Goal: Transaction & Acquisition: Purchase product/service

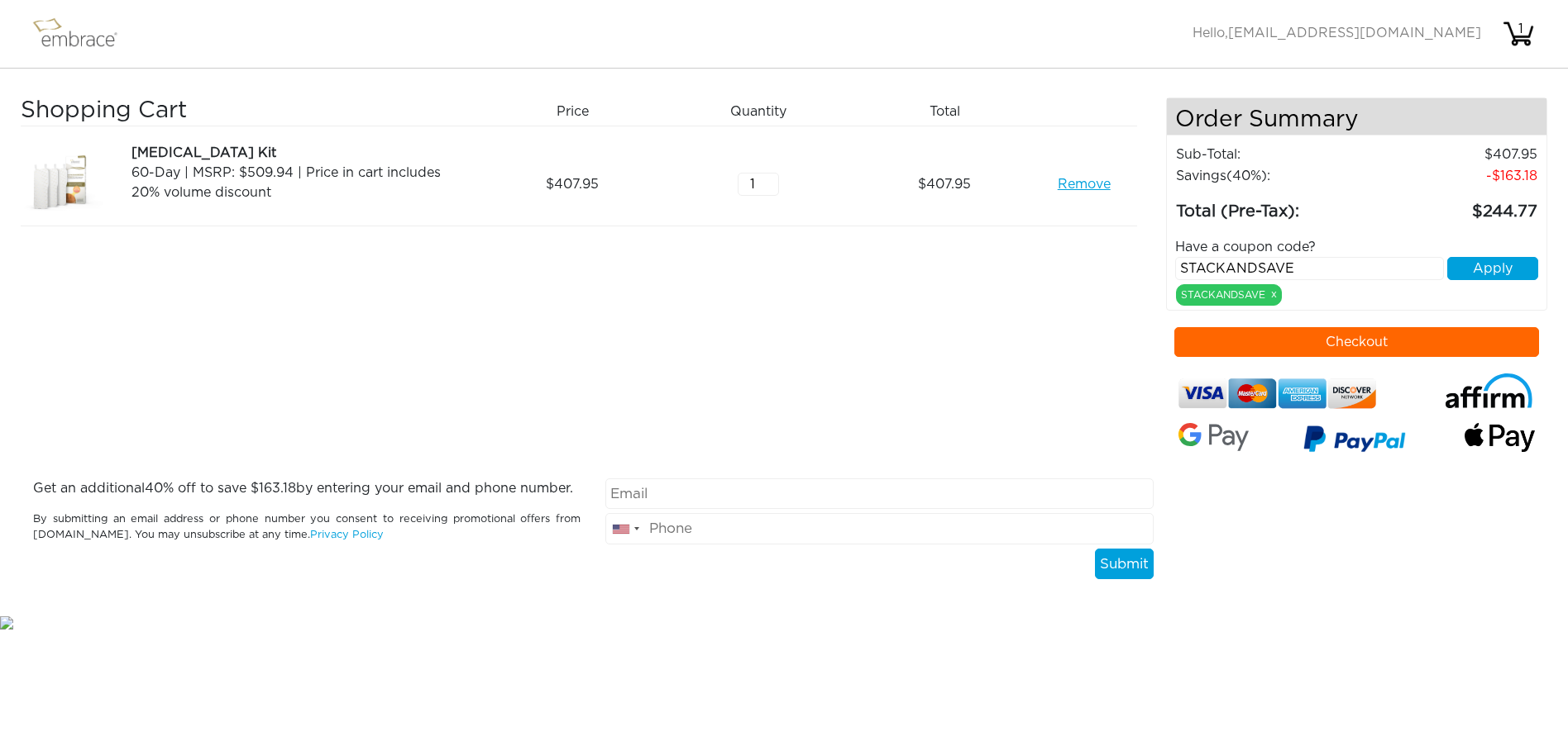
click at [1362, 344] on button "Checkout" at bounding box center [1357, 342] width 365 height 30
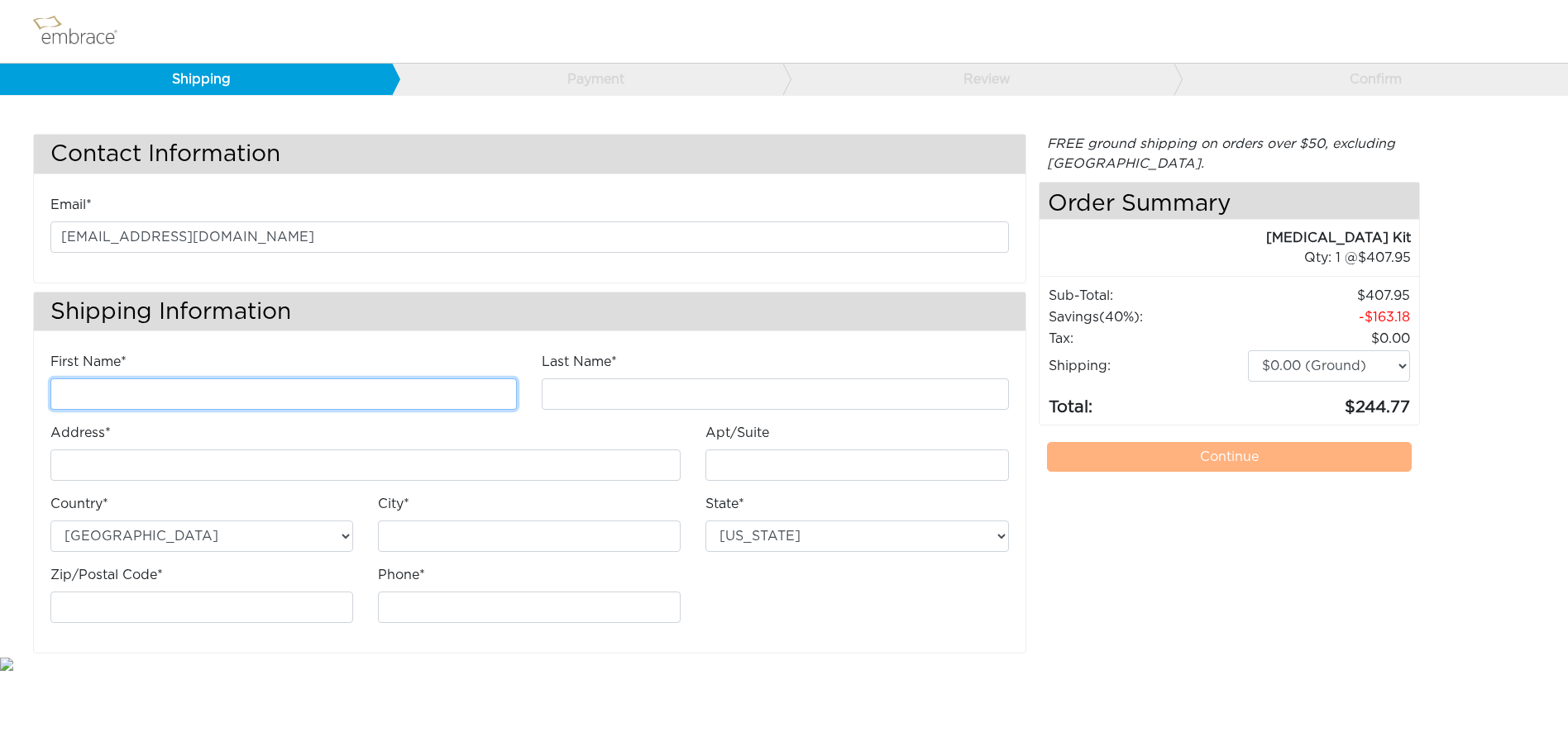
click at [241, 398] on input "First Name*" at bounding box center [284, 393] width 467 height 31
type input "DIANA"
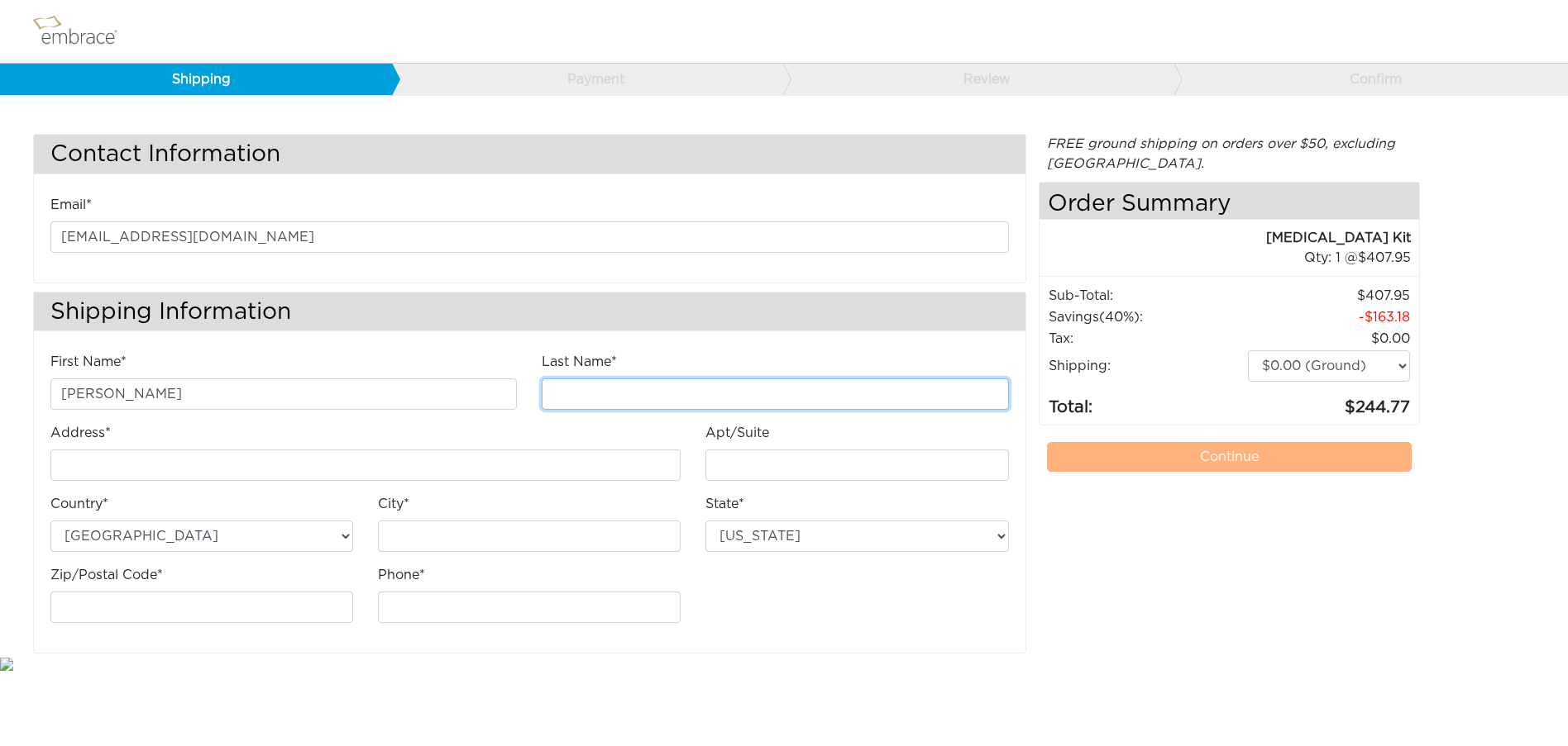
type input "UNT"
type input "Vana-Kalamaja 43-19, Tallinn"
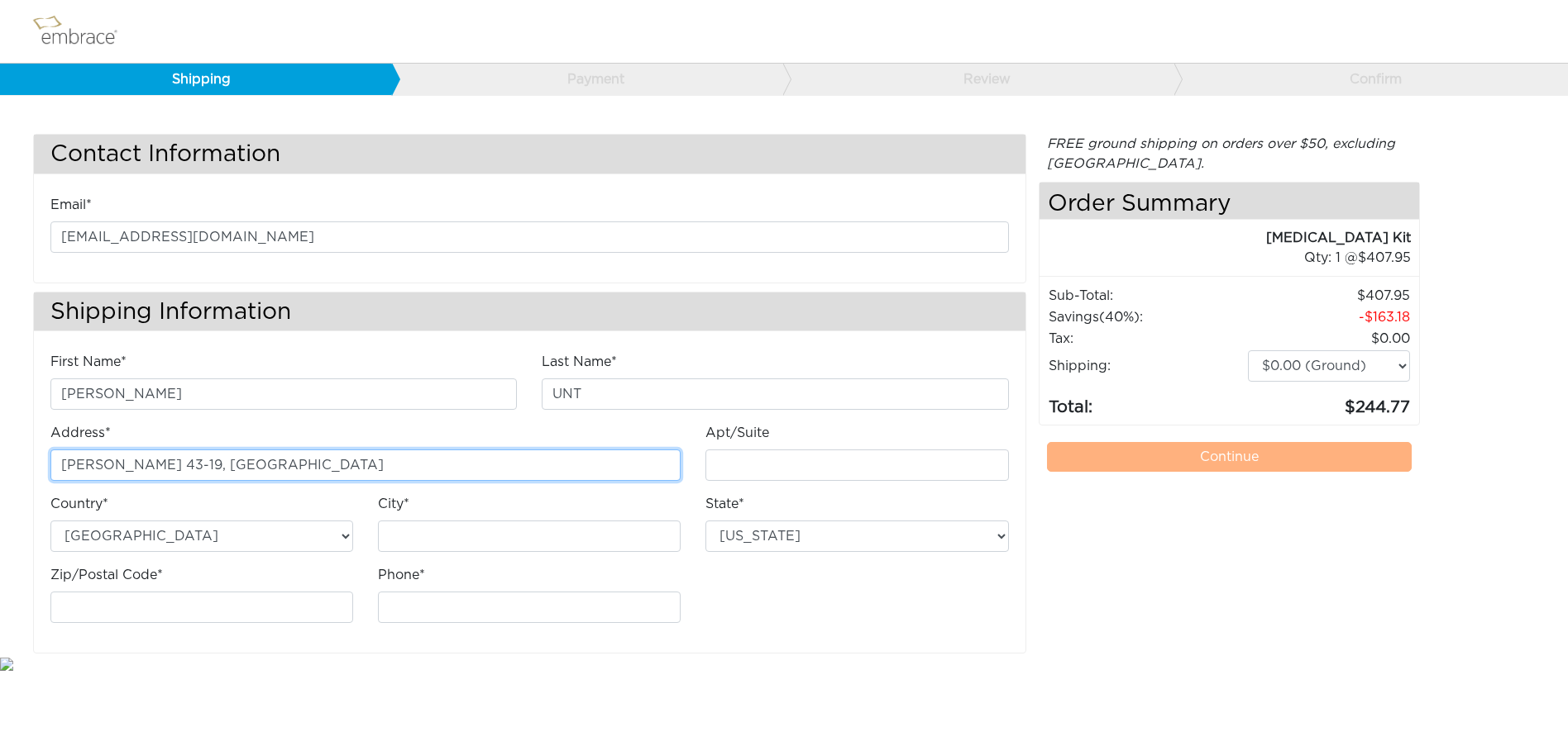
type input "Tallinn"
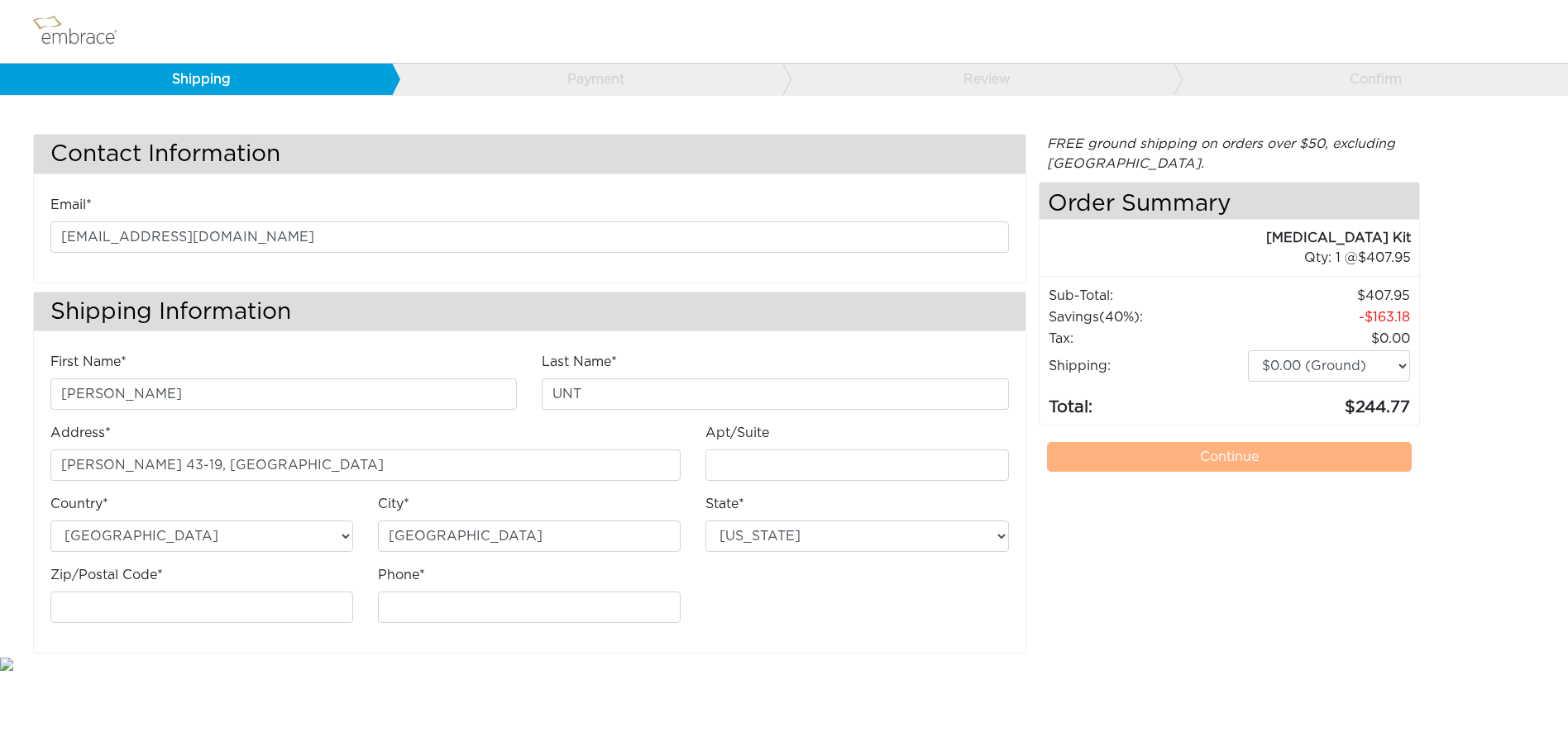
type input "10413"
type input "56230294"
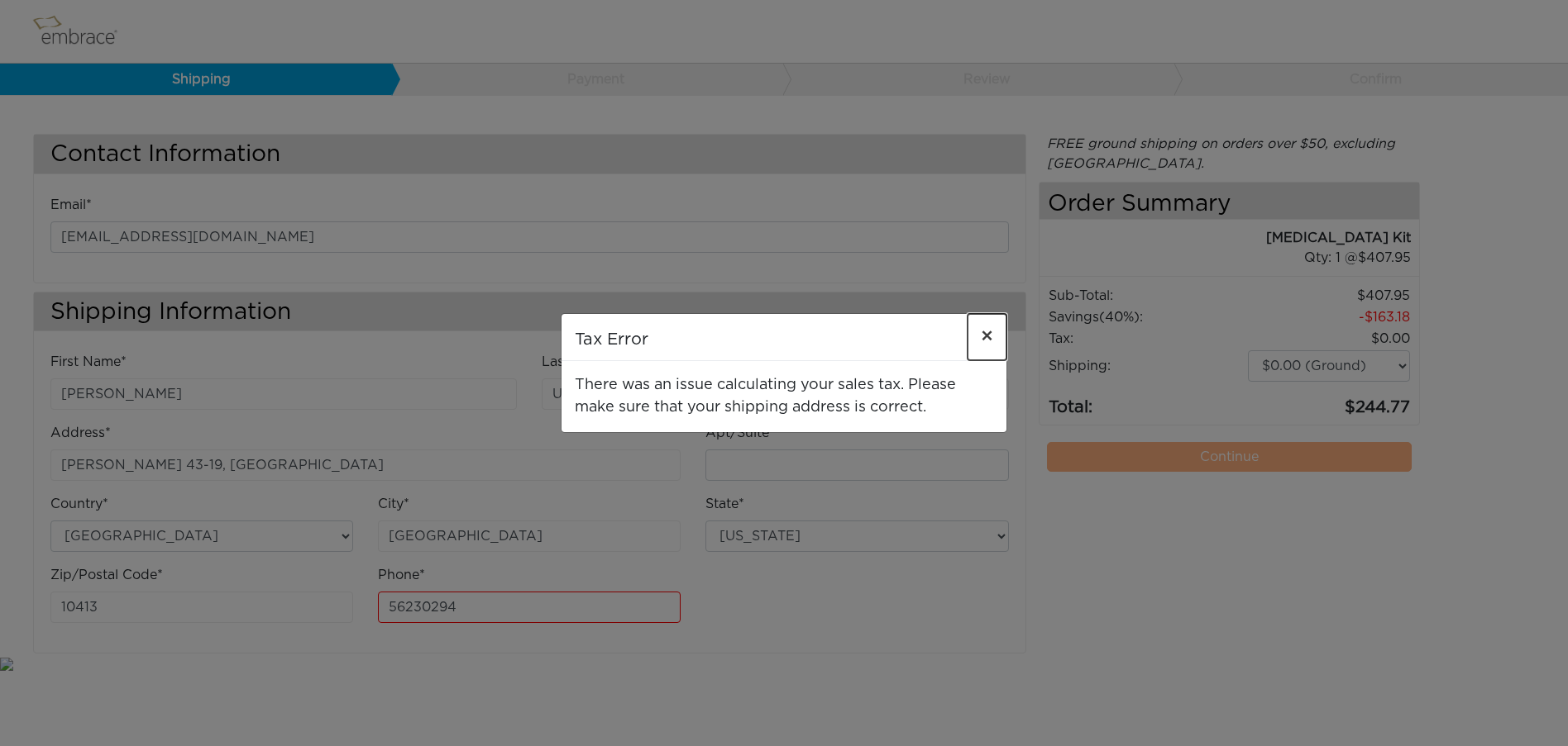
click at [988, 334] on span "×" at bounding box center [986, 337] width 12 height 20
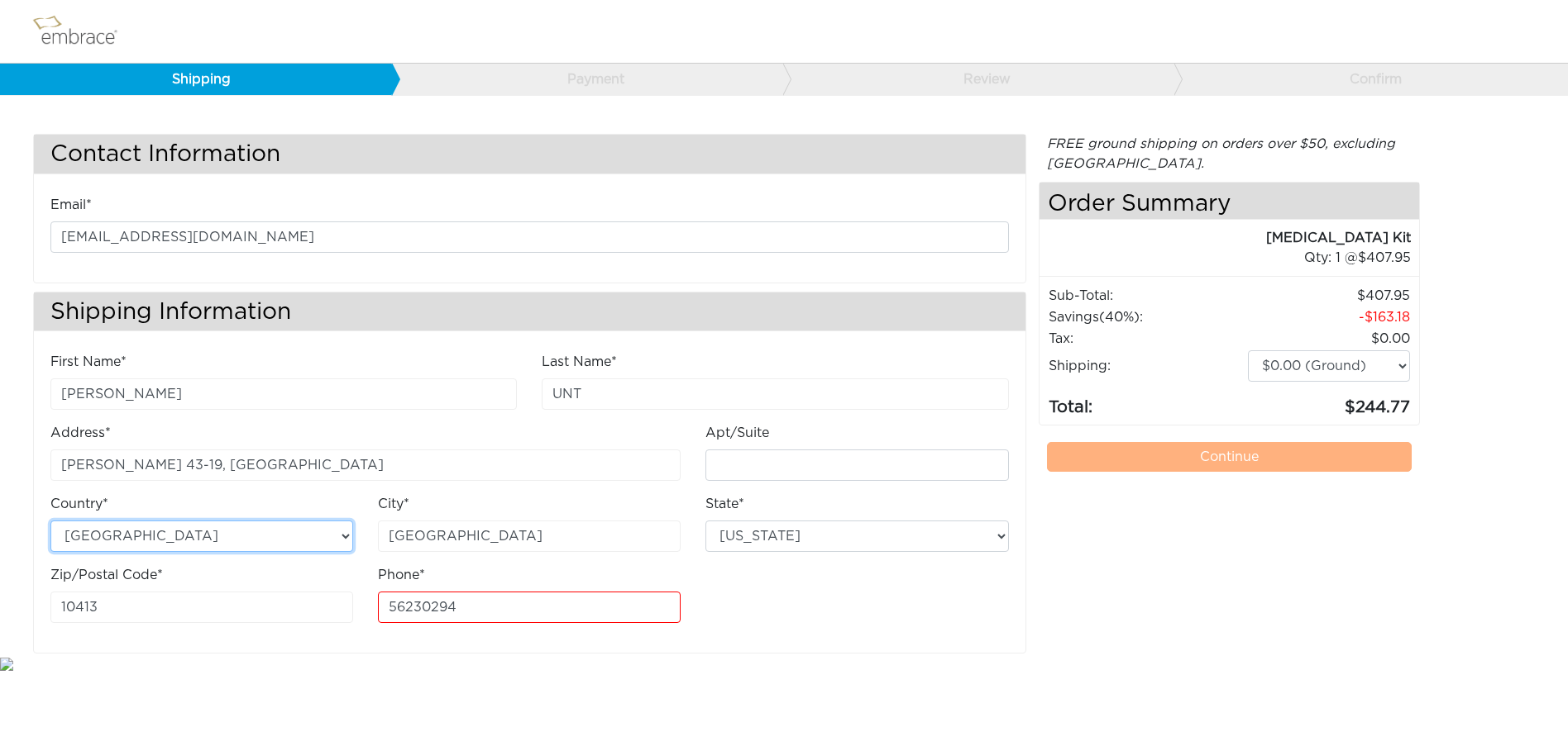
click at [330, 538] on select "Australia United States" at bounding box center [202, 536] width 303 height 31
click at [342, 541] on select "Australia United States" at bounding box center [202, 536] width 303 height 31
click at [748, 541] on select "Alabama Alaska Arizona Arkansas California Colorado Connecticut District of Col…" at bounding box center [856, 536] width 303 height 31
click at [339, 537] on select "Australia United States" at bounding box center [202, 536] width 303 height 31
click at [1400, 373] on select "$0.00 (Ground) $15.00 (Express Saver) $20.00 (Two Day) $30.00 (Overnight)" at bounding box center [1329, 366] width 162 height 31
